Goal: Check status: Check status

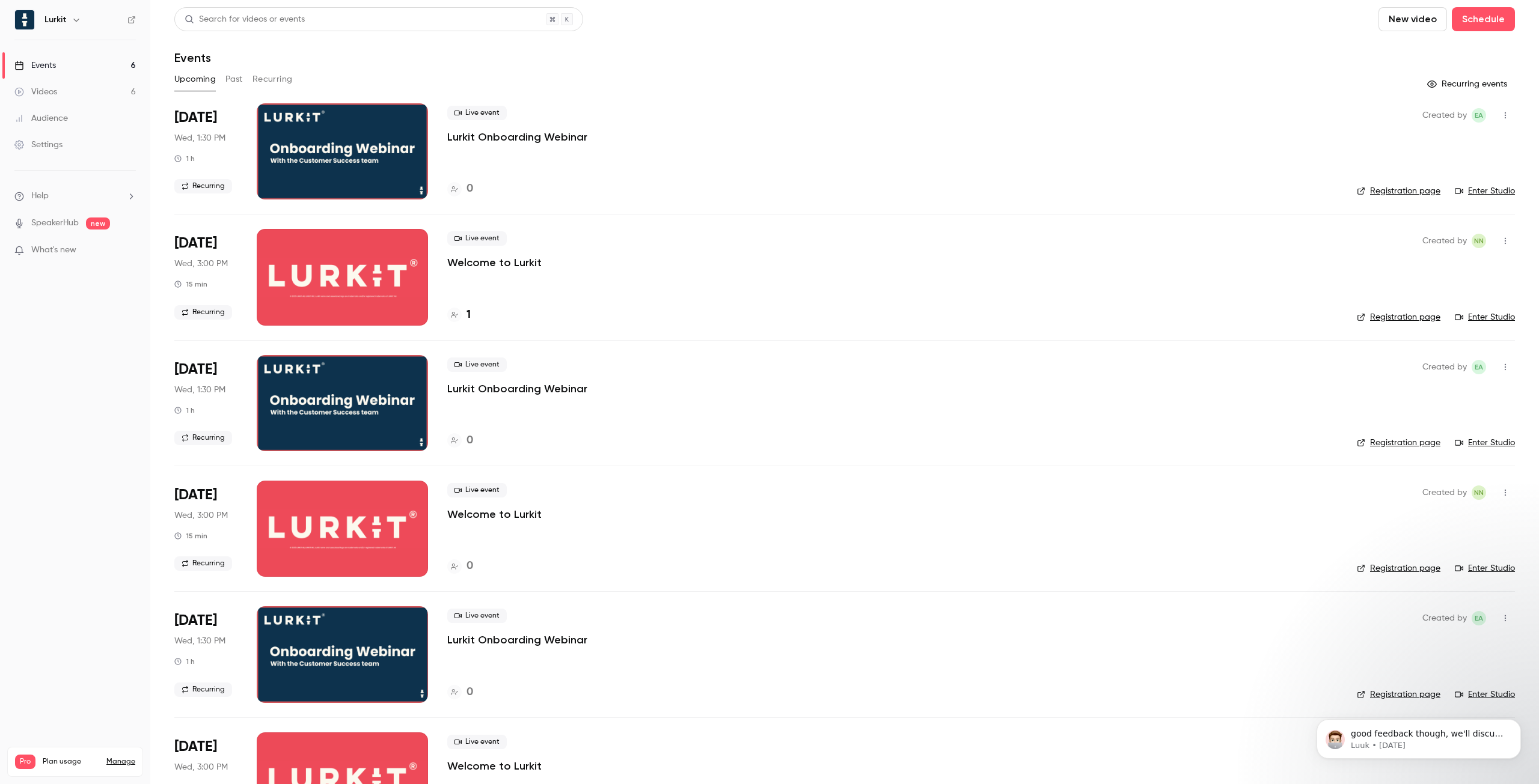
click at [232, 80] on button "Past" at bounding box center [234, 79] width 18 height 19
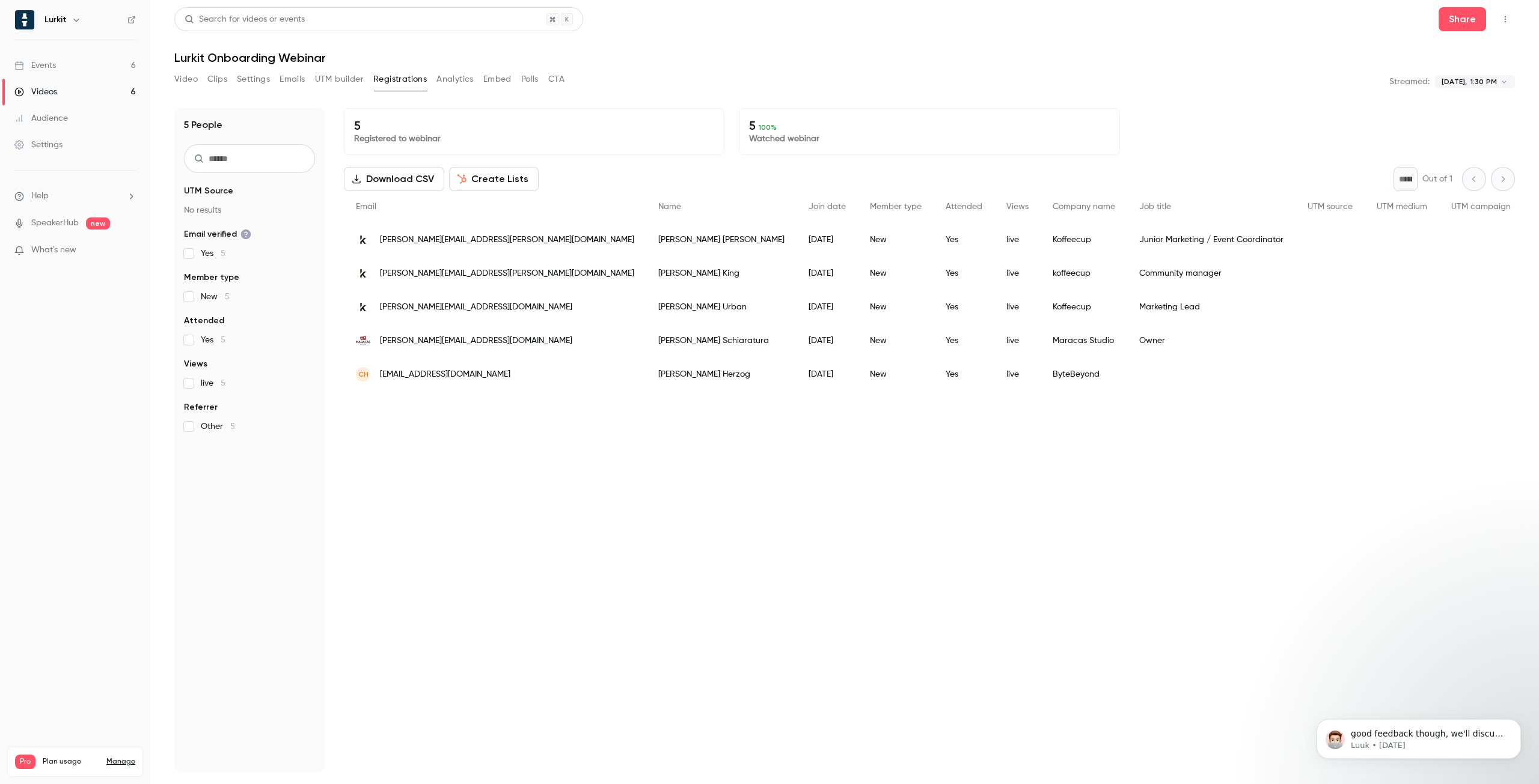
click at [52, 251] on span "What's new" at bounding box center [54, 250] width 45 height 12
click at [388, 484] on div at bounding box center [769, 392] width 1539 height 784
drag, startPoint x: 677, startPoint y: 547, endPoint x: 670, endPoint y: 557, distance: 12.2
click at [677, 547] on div "5 Registered to webinar 5 100 % Watched webinar Download CSV Create Lists * Out…" at bounding box center [929, 440] width 1171 height 664
